Goal: Information Seeking & Learning: Learn about a topic

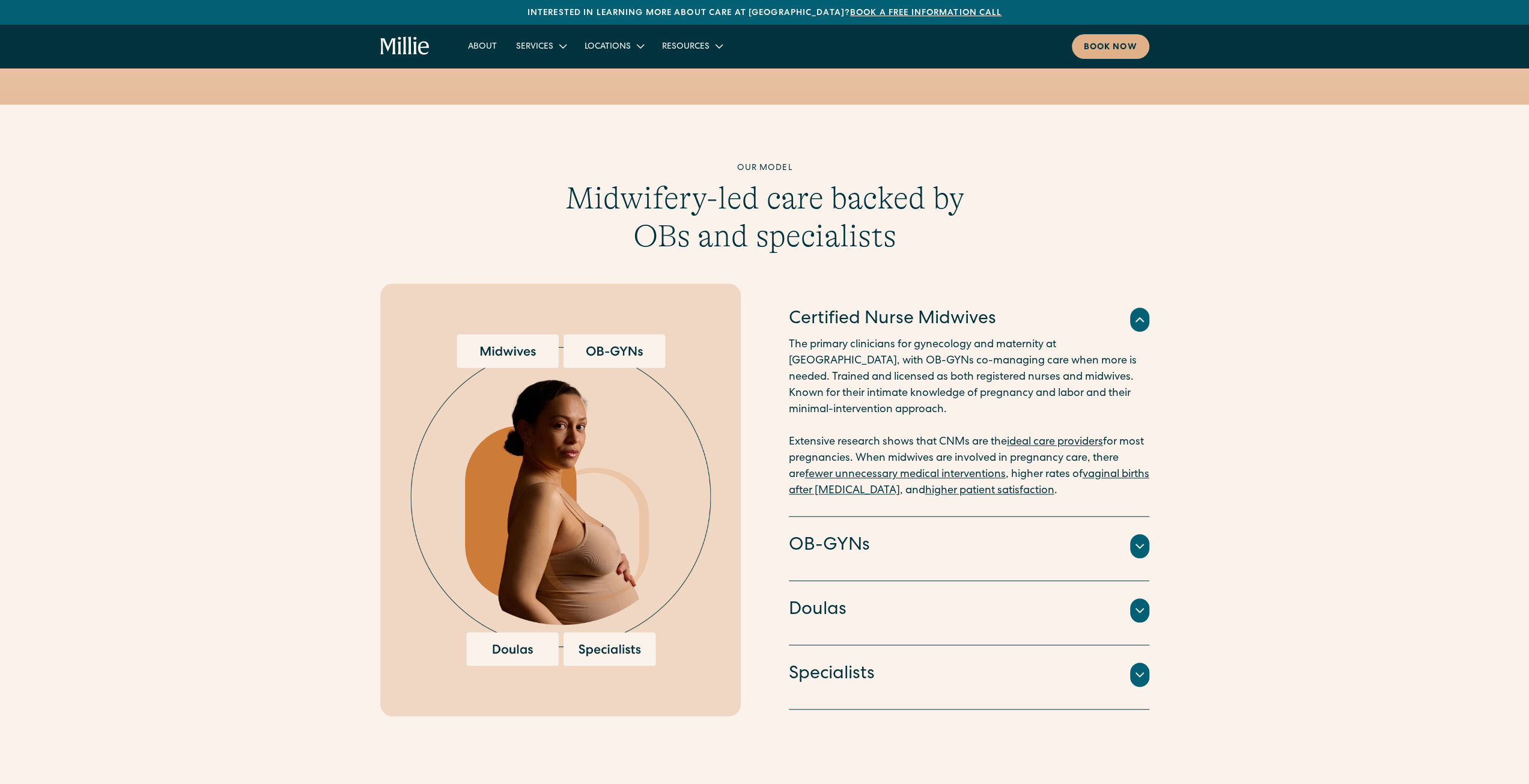
scroll to position [1081, 0]
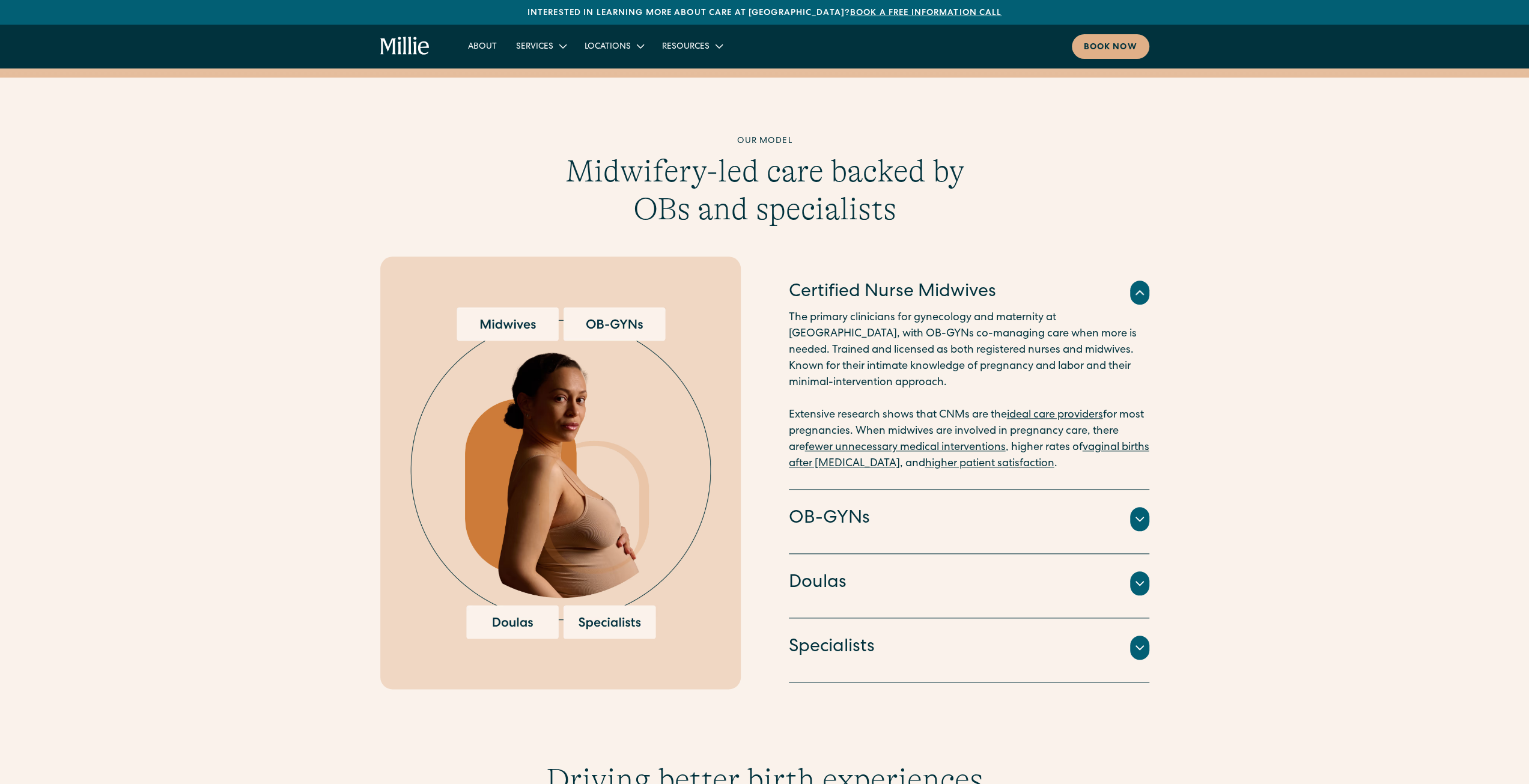
click at [1151, 499] on div "Our model Midwifery-led care backed by OBs and specialists Certified Nurse Midw…" at bounding box center [764, 412] width 1529 height 554
click at [1145, 511] on icon at bounding box center [1139, 518] width 14 height 14
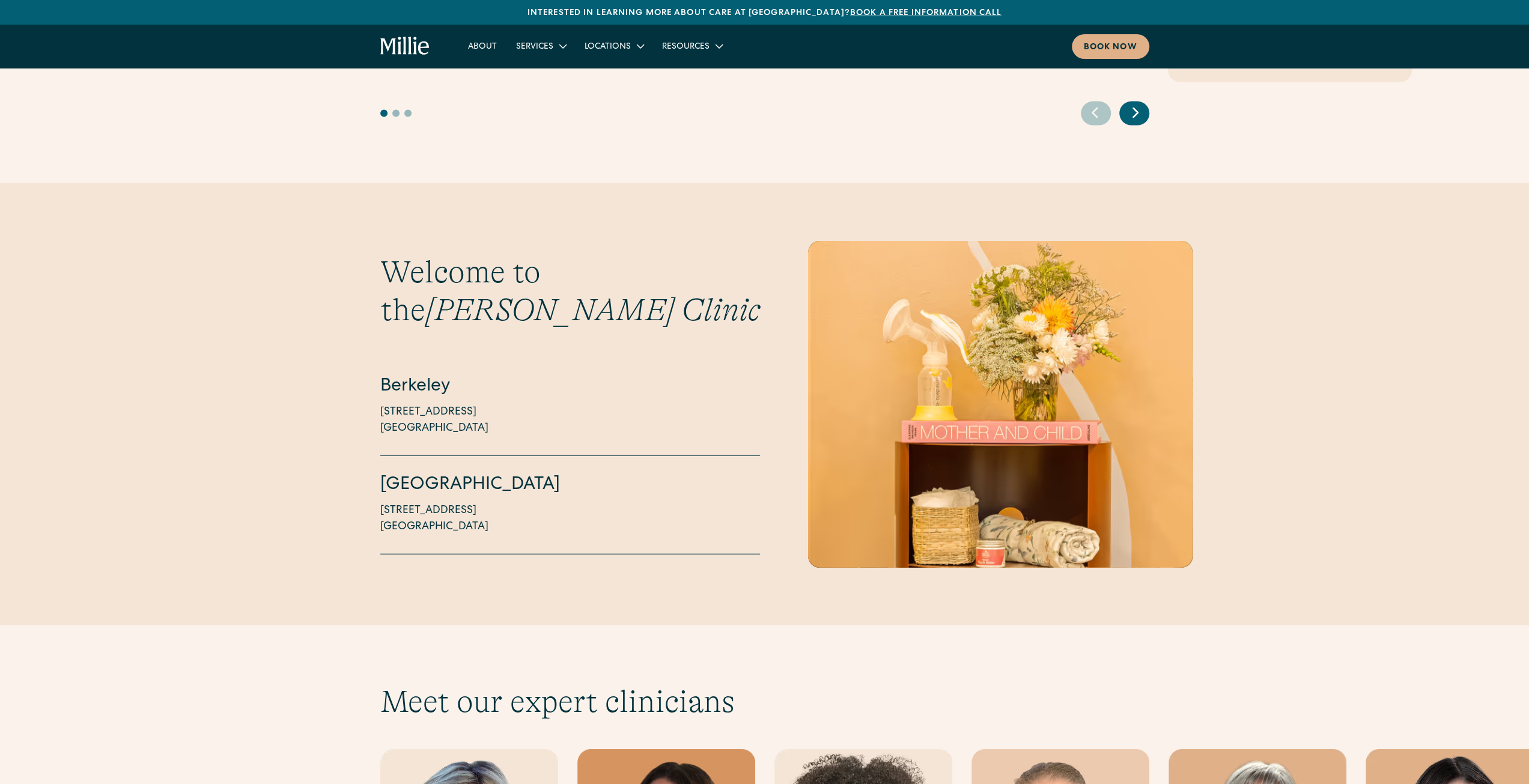
scroll to position [2702, 0]
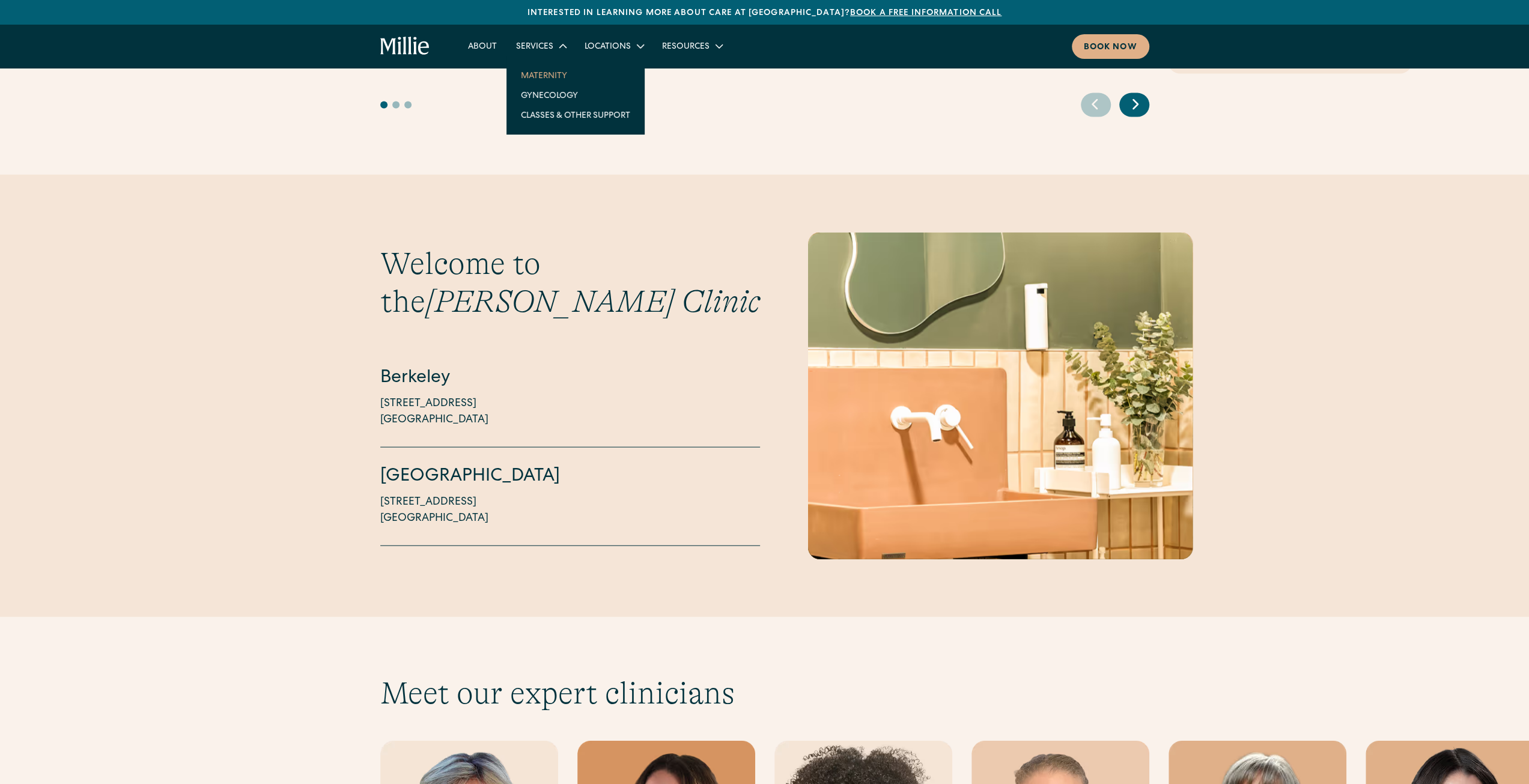
click at [553, 72] on link "Maternity" at bounding box center [576, 75] width 129 height 20
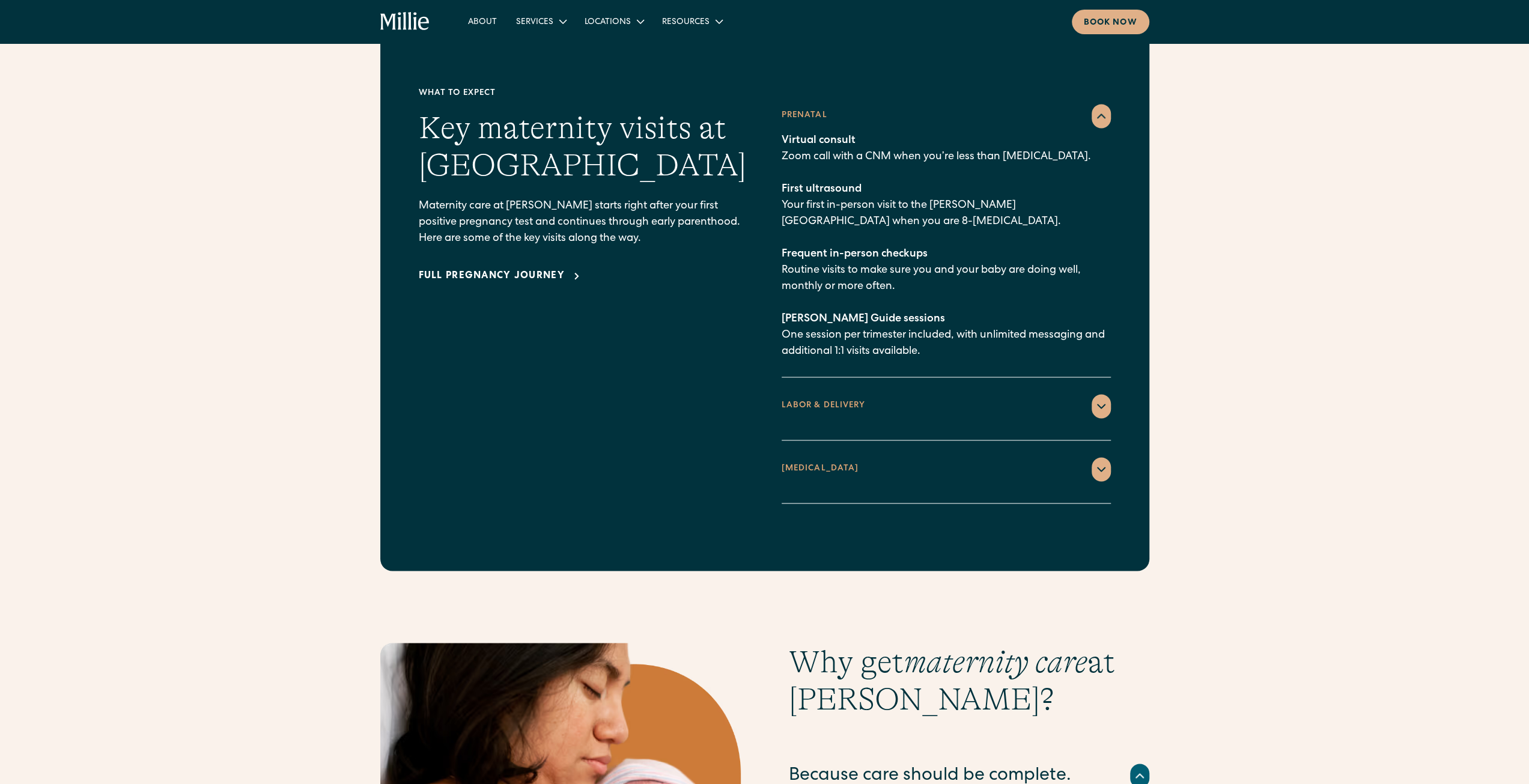
scroll to position [1561, 0]
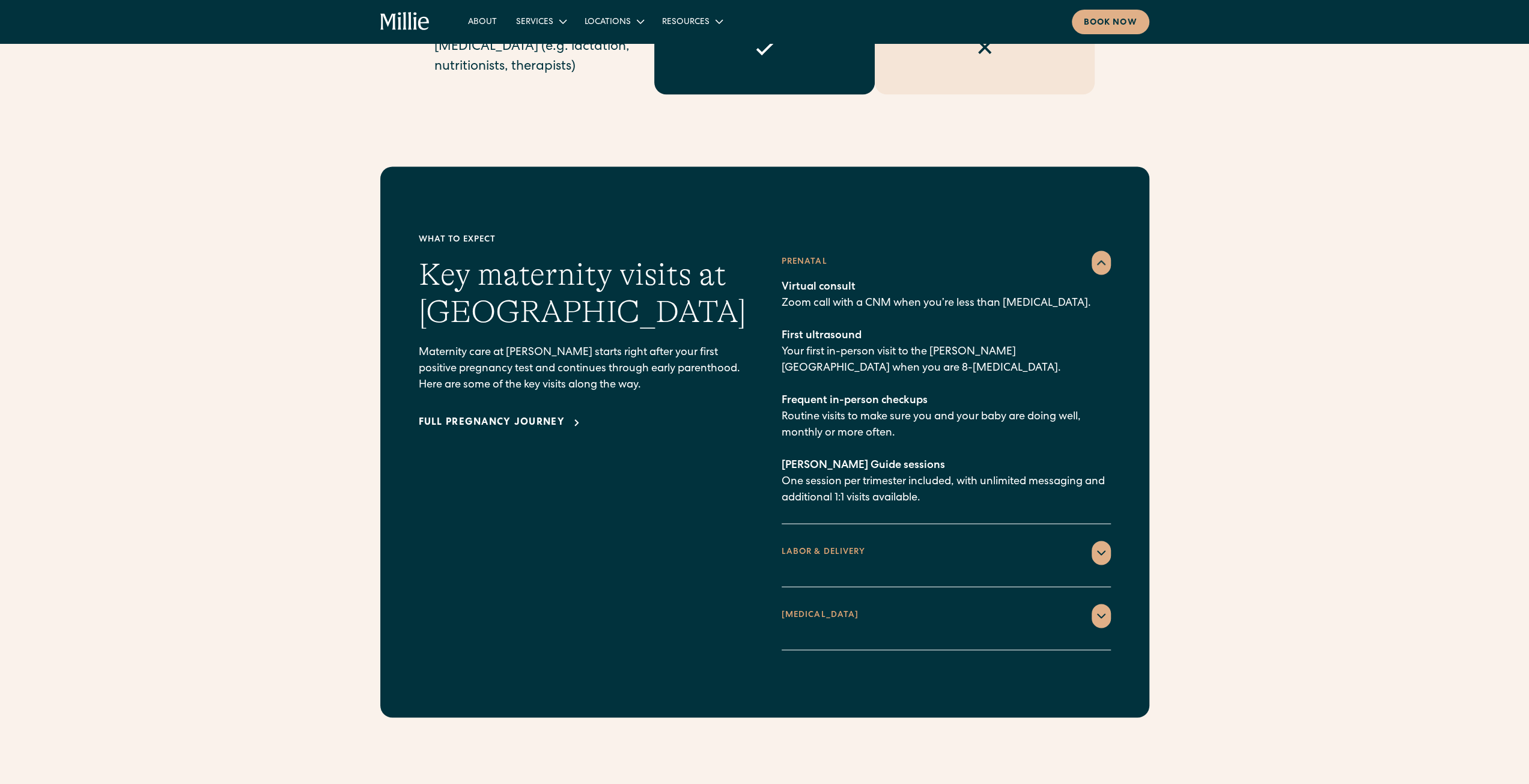
click at [1096, 545] on icon at bounding box center [1101, 552] width 14 height 14
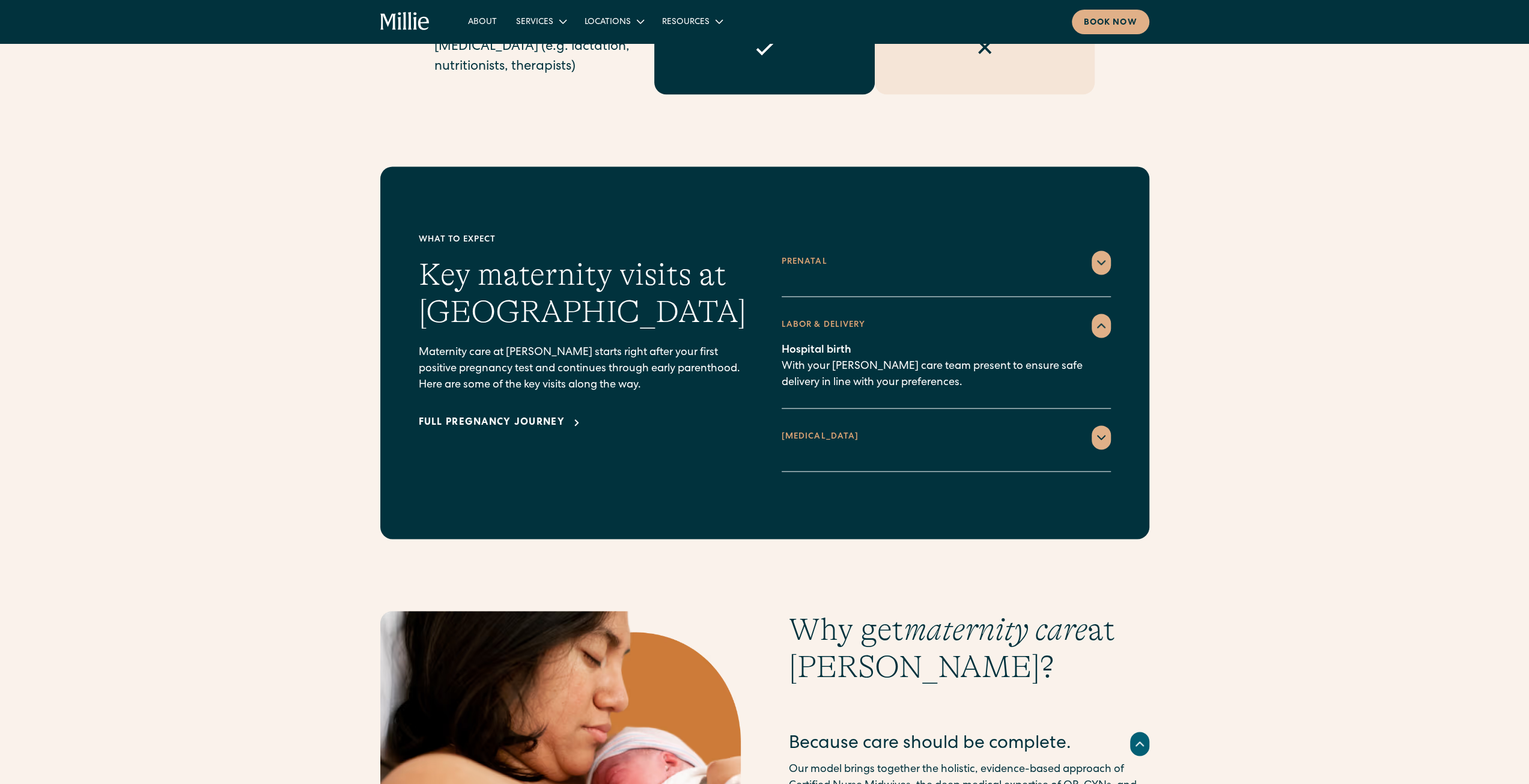
click at [1094, 430] on icon at bounding box center [1101, 436] width 14 height 14
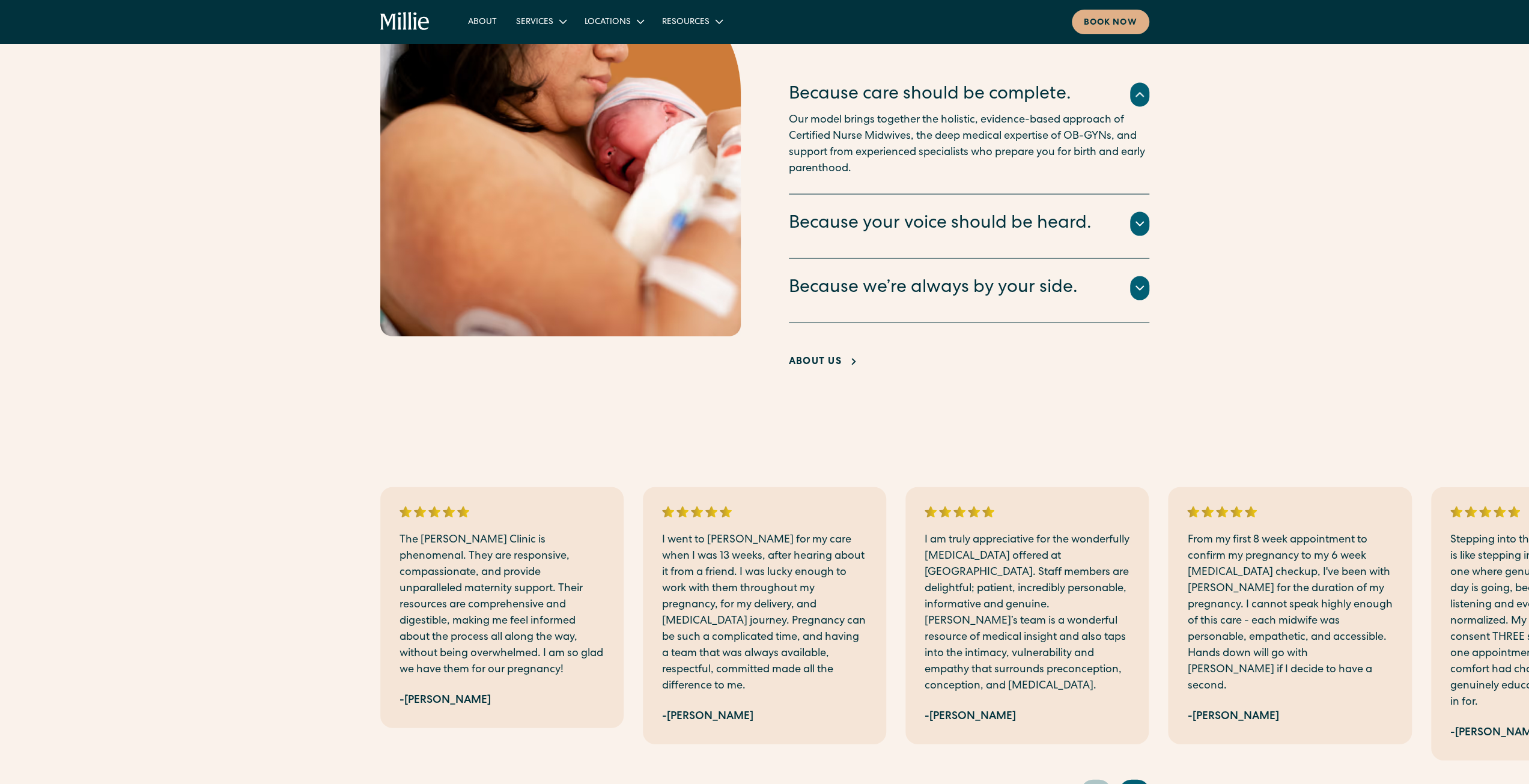
scroll to position [2342, 0]
